Goal: Ask a question

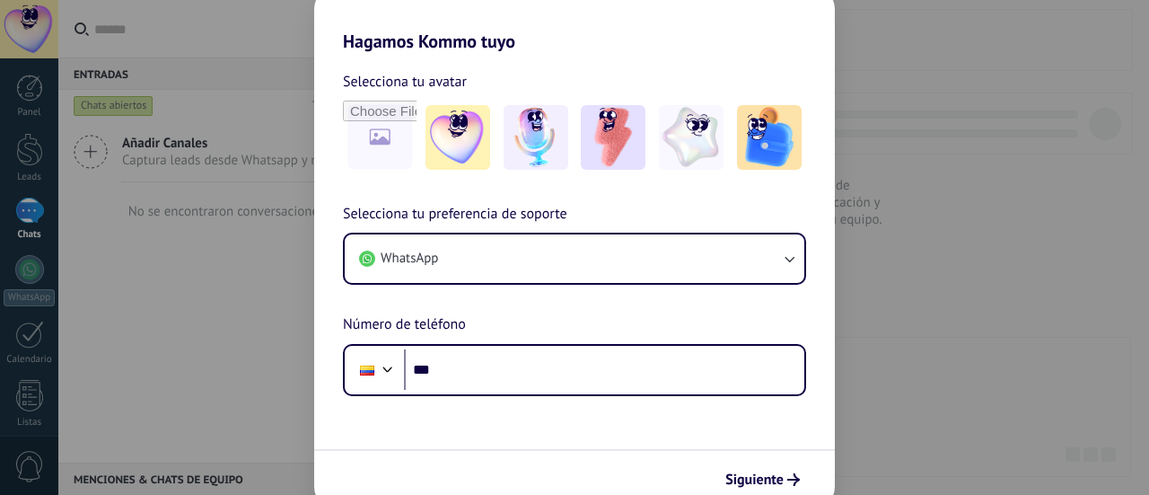
click at [719, 266] on button "WhatsApp" at bounding box center [575, 258] width 460 height 48
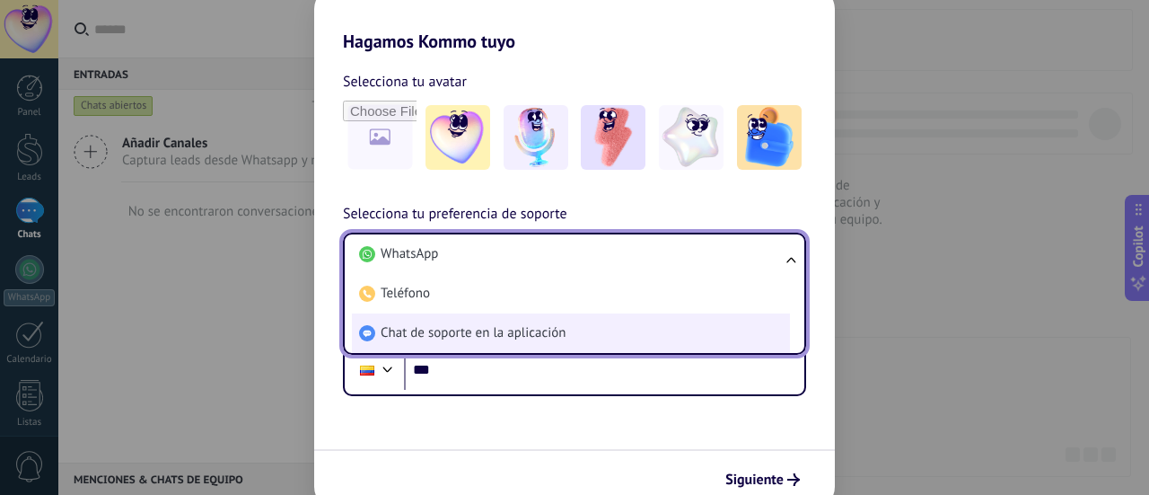
click at [532, 332] on span "Chat de soporte en la aplicación" at bounding box center [473, 333] width 185 height 18
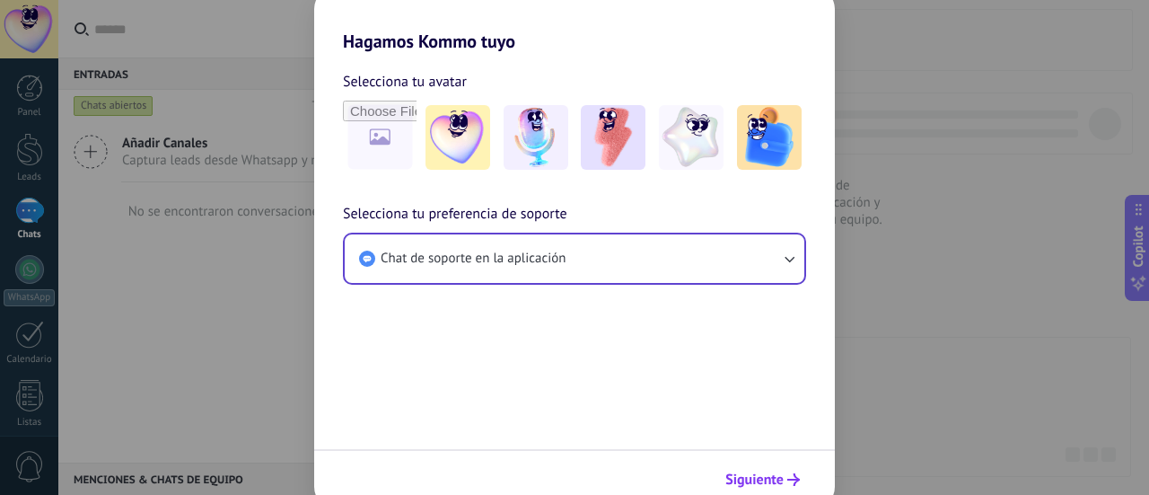
click at [779, 467] on button "Siguiente" at bounding box center [762, 479] width 91 height 31
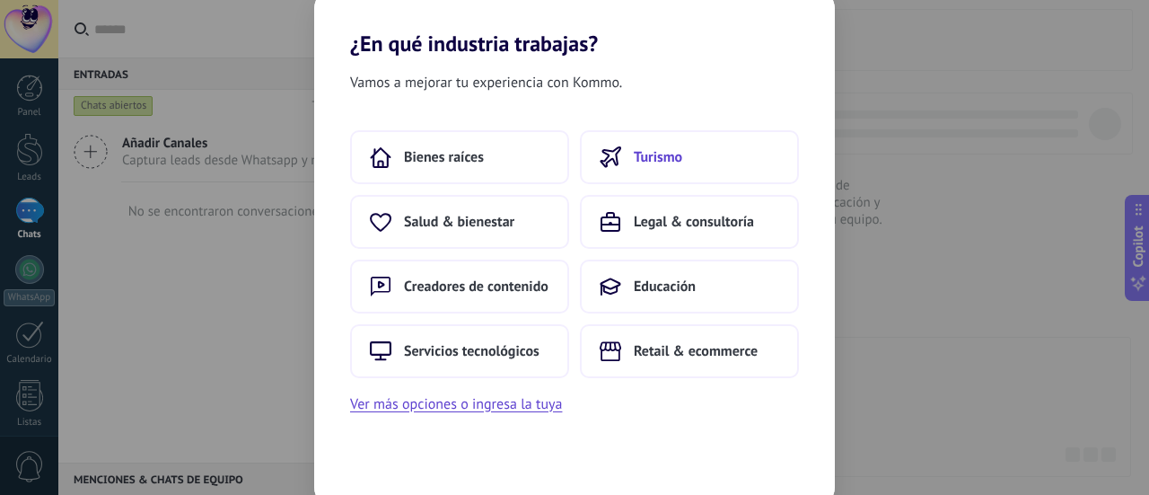
click at [695, 171] on button "Turismo" at bounding box center [689, 157] width 219 height 54
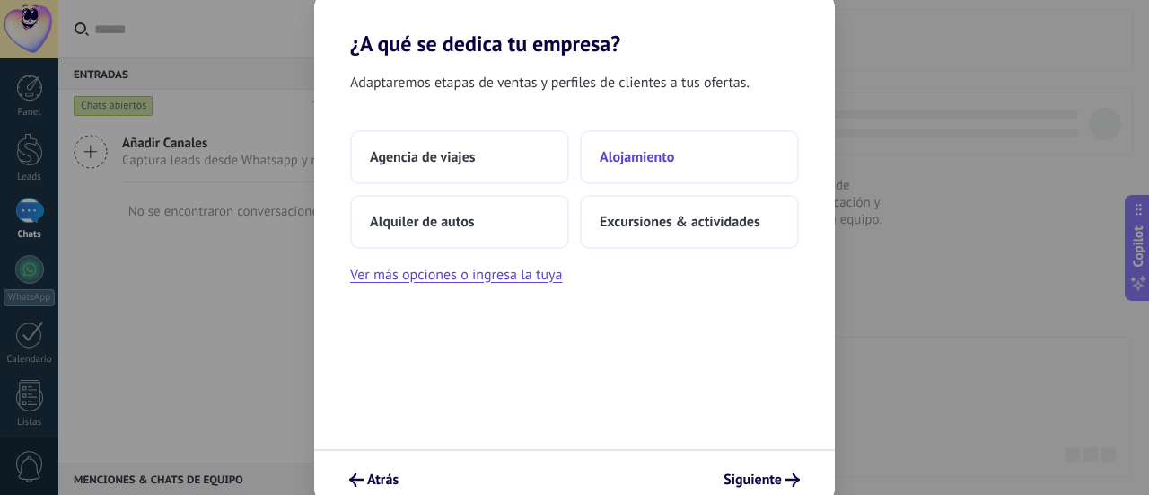
click at [697, 168] on button "Alojamiento" at bounding box center [689, 157] width 219 height 54
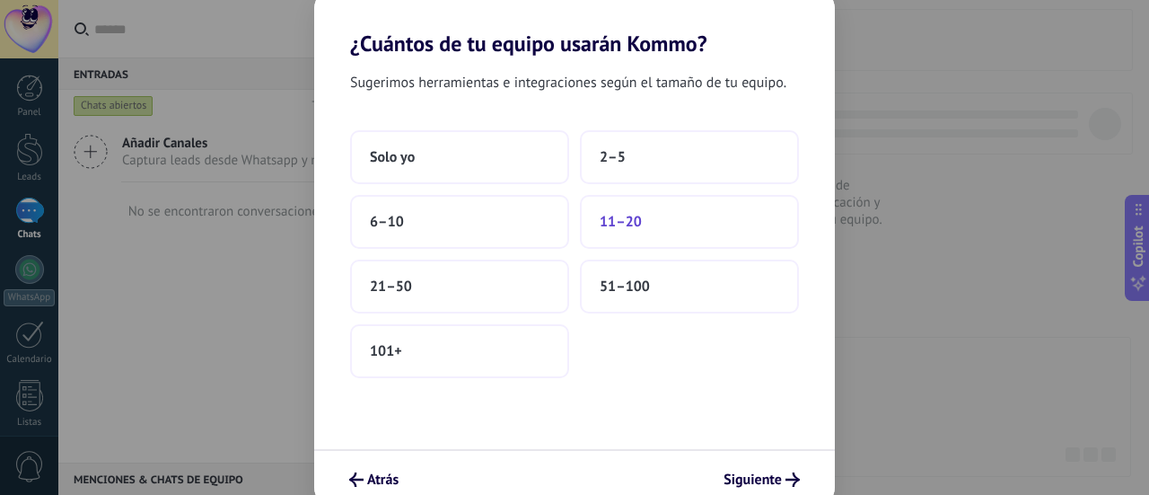
click at [707, 225] on button "11–20" at bounding box center [689, 222] width 219 height 54
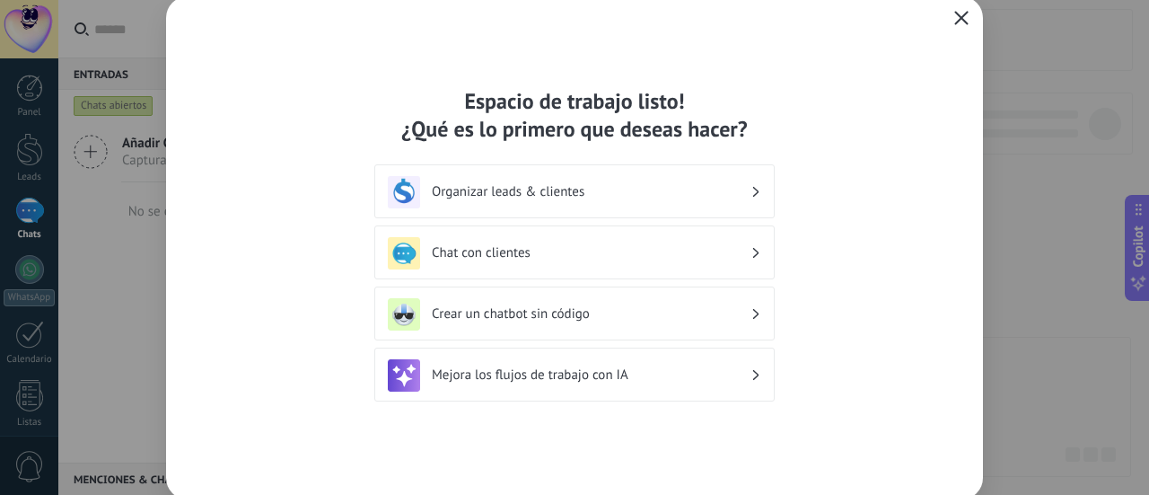
click at [953, 14] on button "button" at bounding box center [961, 18] width 23 height 25
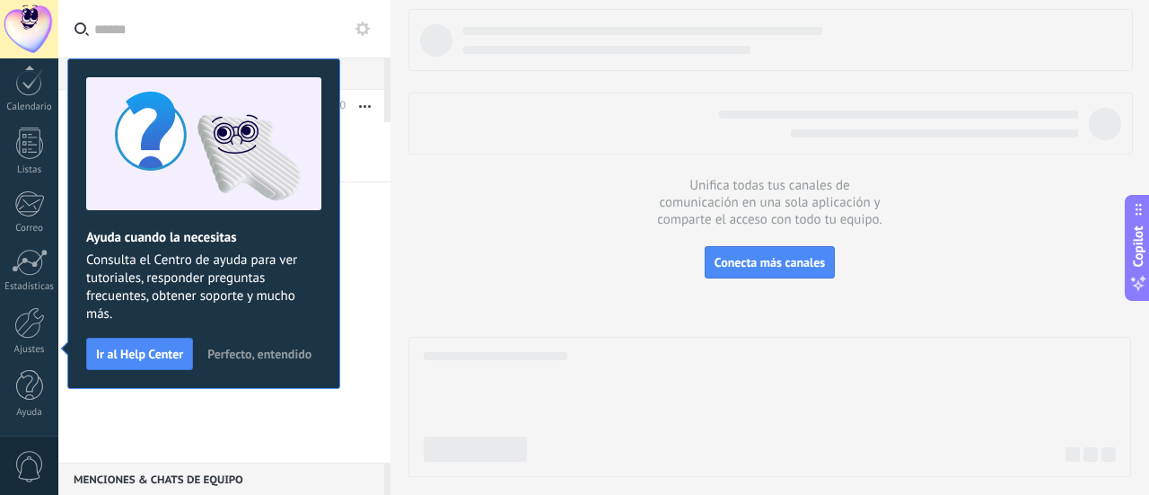
scroll to position [252, 0]
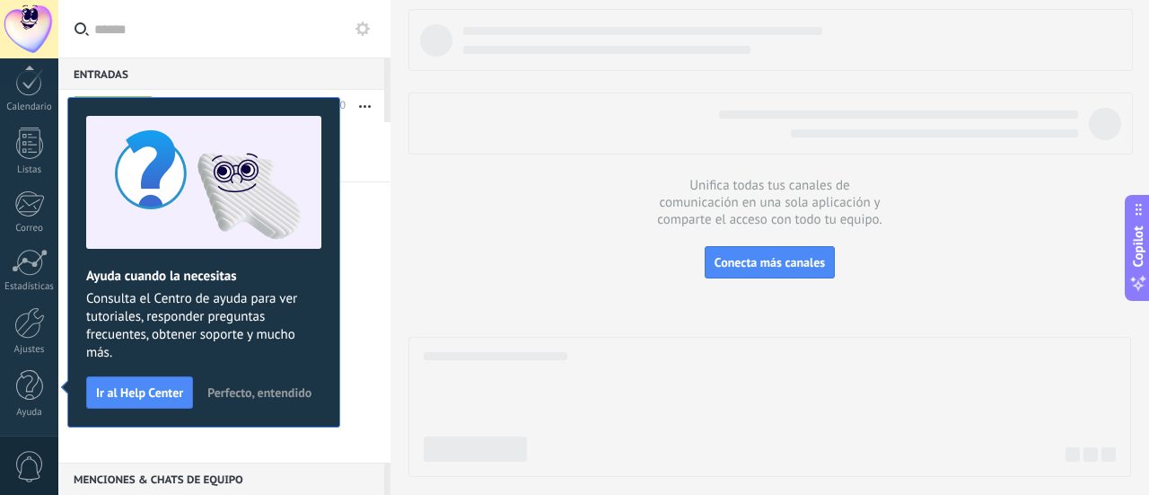
click at [250, 391] on span "Perfecto, entendido" at bounding box center [259, 392] width 104 height 13
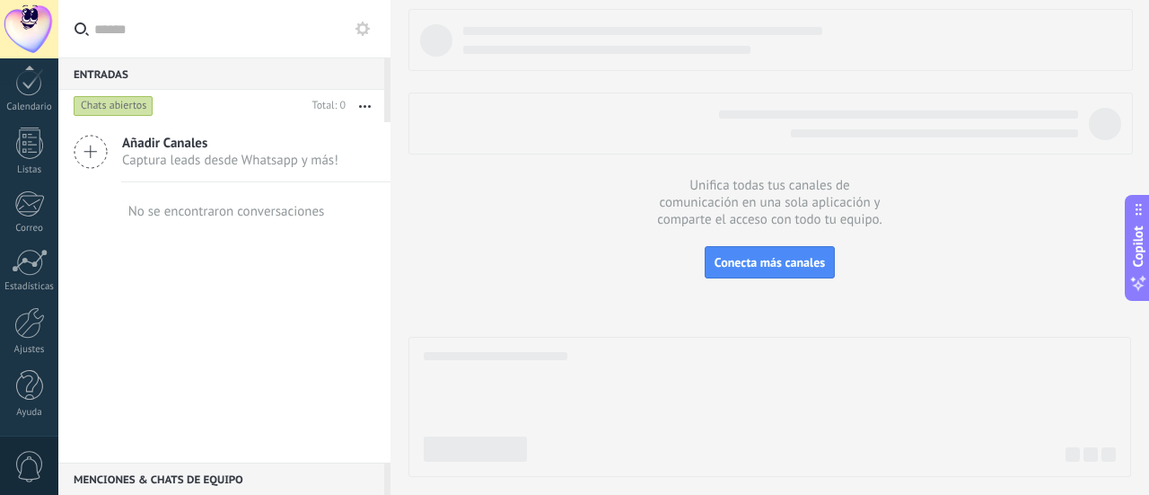
click at [48, 29] on div at bounding box center [29, 29] width 58 height 58
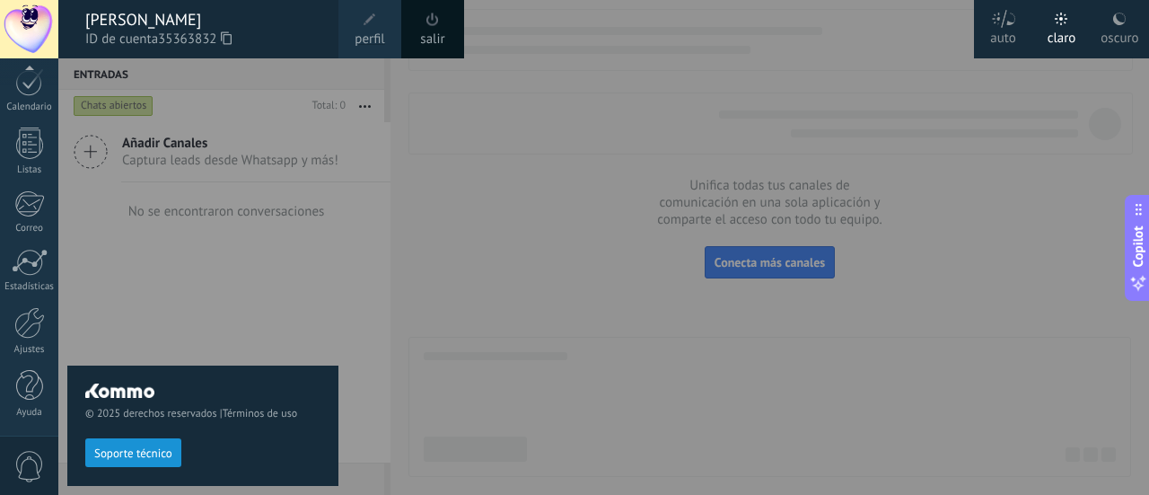
click at [431, 36] on link "salir" at bounding box center [432, 40] width 24 height 20
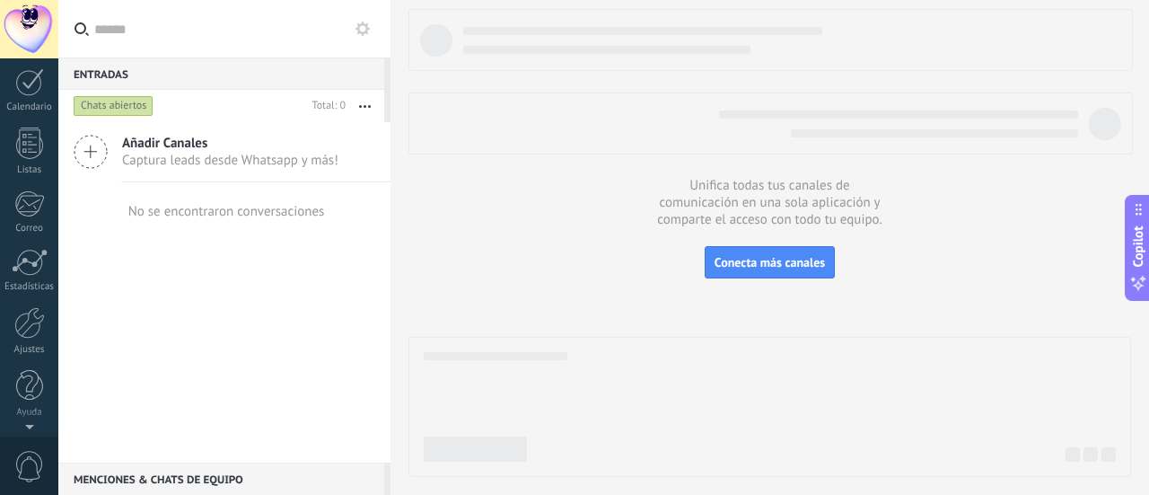
scroll to position [0, 0]
